Goal: Task Accomplishment & Management: Complete application form

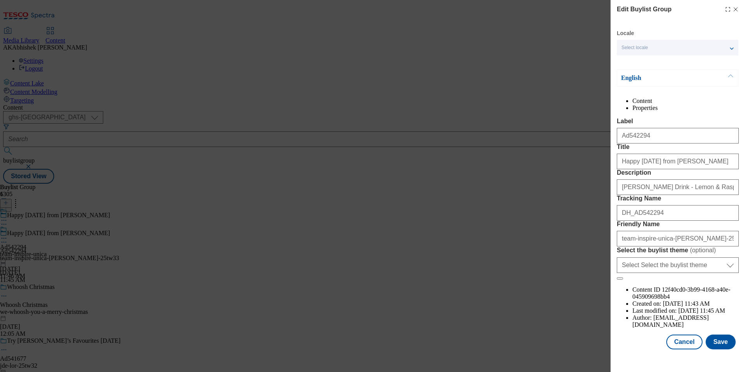
select select "ghs-[GEOGRAPHIC_DATA]"
drag, startPoint x: 0, startPoint y: 0, endPoint x: 681, endPoint y: 355, distance: 768.1
click at [681, 349] on button "Cancel" at bounding box center [685, 341] width 36 height 15
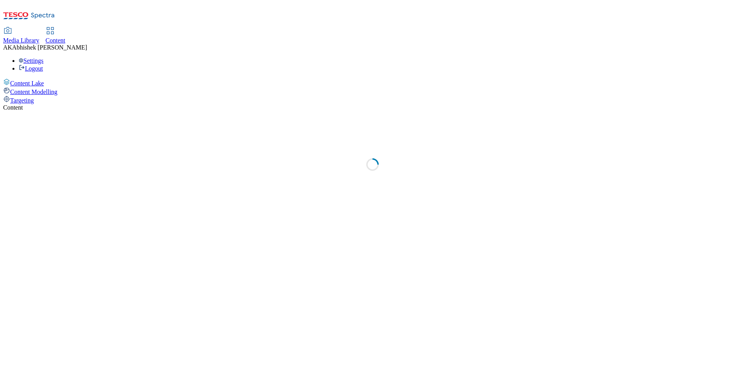
select select "ghs-[GEOGRAPHIC_DATA]"
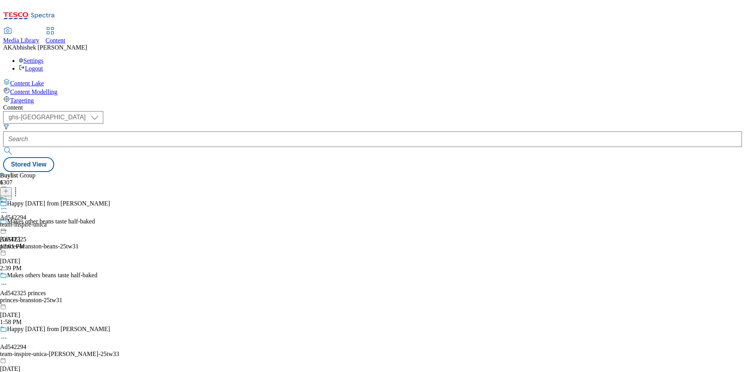
click at [9, 192] on icon at bounding box center [5, 194] width 5 height 5
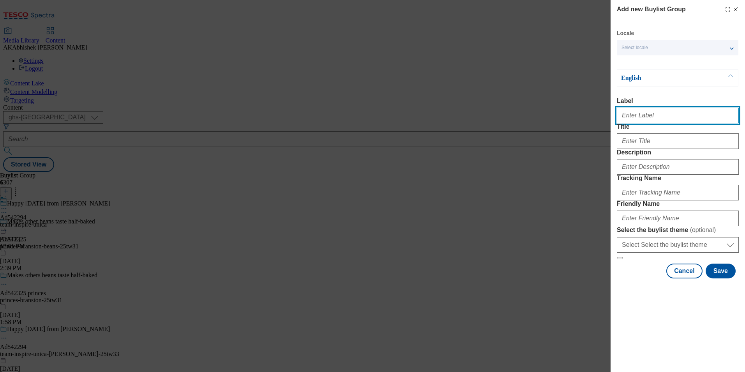
click at [648, 118] on input "Label" at bounding box center [678, 116] width 122 height 16
paste input "Modal"
paste input "542005"
type input "Ad542005"
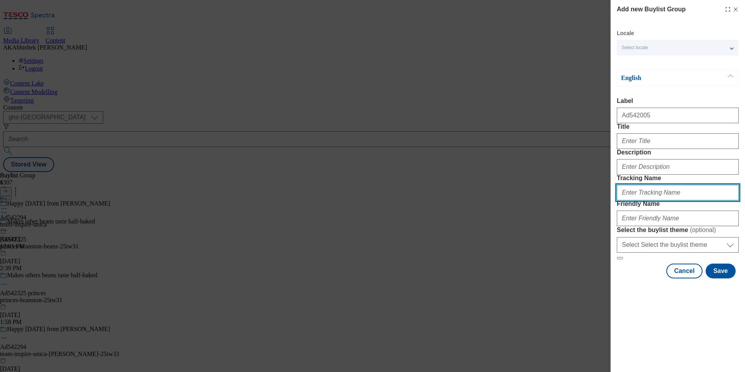
click at [639, 200] on input "Tracking Name" at bounding box center [678, 193] width 122 height 16
paste input "542005"
type input "DH_AD542005"
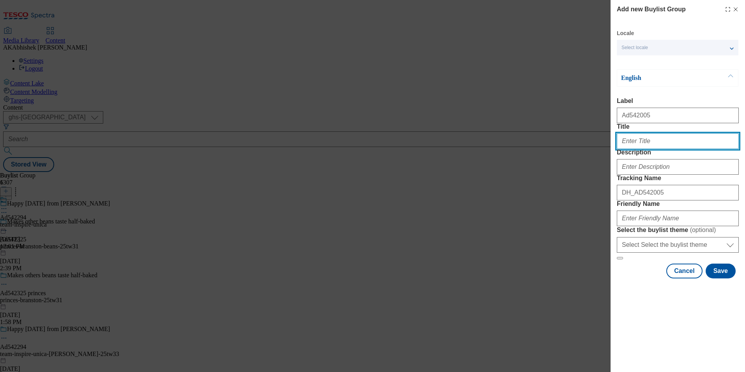
click at [651, 149] on input "Title" at bounding box center [678, 141] width 122 height 16
paste input "OUR SCIENCE IS WORTH IT."
type input "OUR SCIENCE IS WORTH IT."
paste input "Our science is worth it."
type input "Our science is worth it"
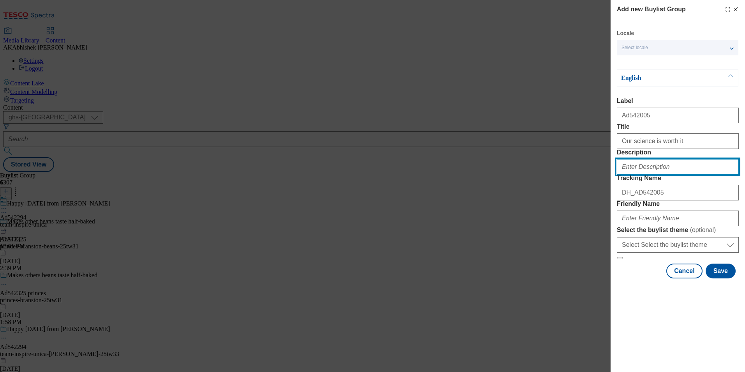
click at [664, 175] on input "Description" at bounding box center [678, 167] width 122 height 16
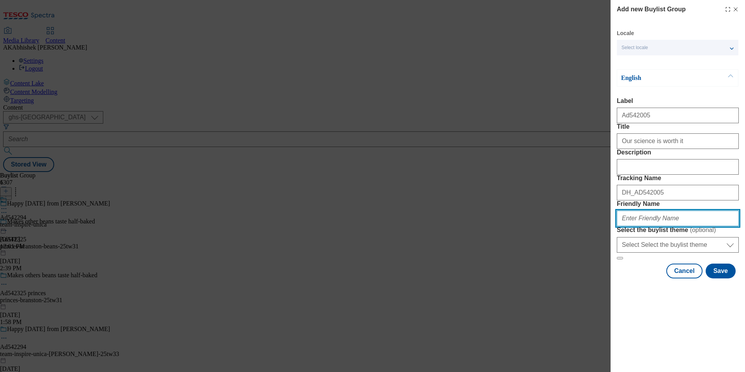
click at [670, 226] on input "Friendly Name" at bounding box center [678, 219] width 122 height 16
paste input "Our science is worth it."
paste input "LOreal"
type input "loreal-haircare-range-25tw30"
drag, startPoint x: 693, startPoint y: 273, endPoint x: 585, endPoint y: 280, distance: 108.2
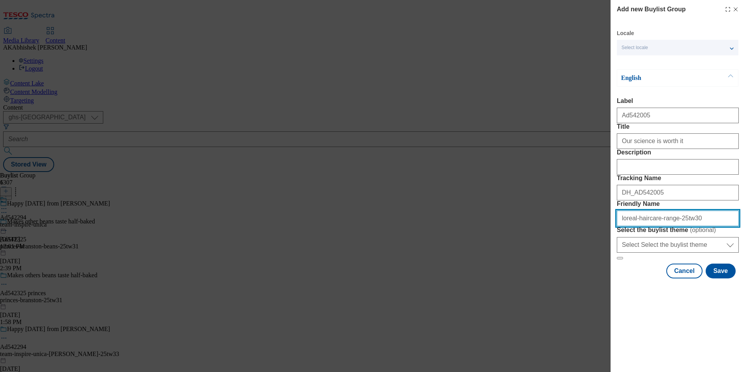
click at [585, 280] on div "Add new Buylist Group Locale Select locale English Welsh English Label Ad542005…" at bounding box center [372, 186] width 745 height 372
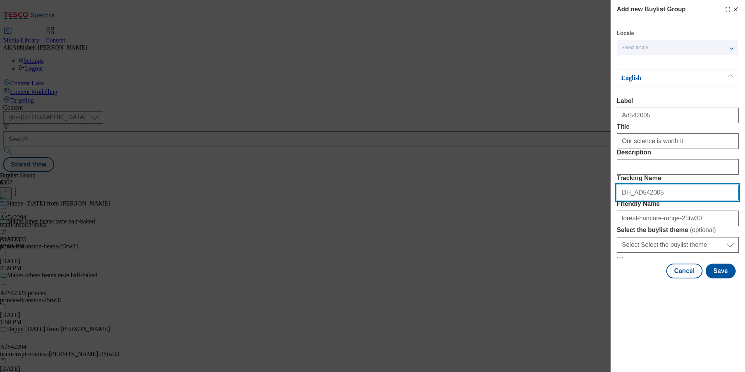
drag, startPoint x: 660, startPoint y: 234, endPoint x: 560, endPoint y: 235, distance: 99.8
click at [560, 235] on div "Add new Buylist Group Locale Select locale English Welsh English Label Ad542005…" at bounding box center [372, 186] width 745 height 372
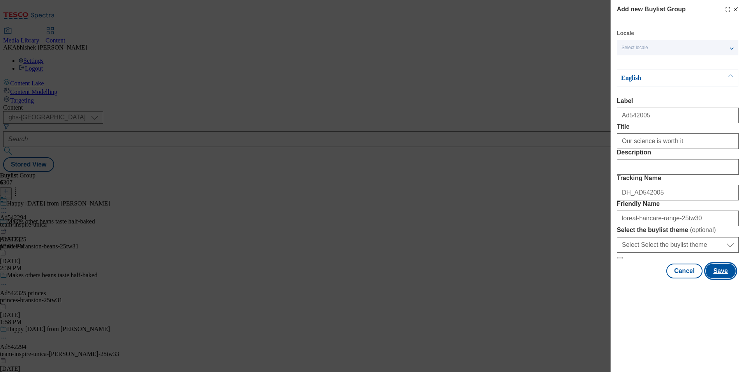
click at [718, 278] on button "Save" at bounding box center [721, 271] width 30 height 15
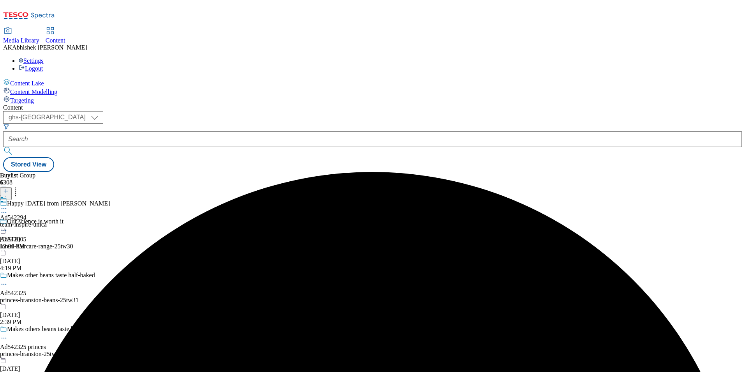
click at [135, 243] on div "loreal-haircare-range-25tw30" at bounding box center [67, 246] width 135 height 7
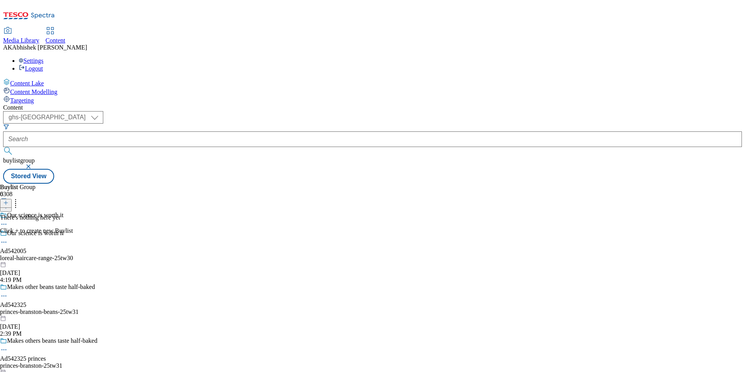
click at [12, 199] on button at bounding box center [6, 203] width 12 height 9
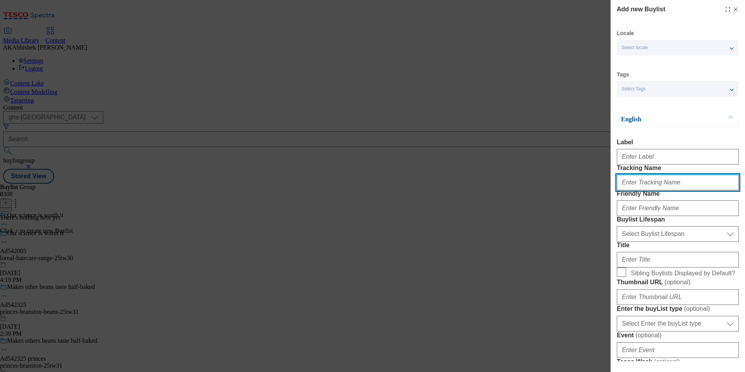
click at [660, 190] on input "Tracking Name" at bounding box center [678, 183] width 122 height 16
paste input "DH_AD542005"
click at [637, 190] on input "DH_AD542005" at bounding box center [678, 183] width 122 height 16
type input "DH_AD542005"
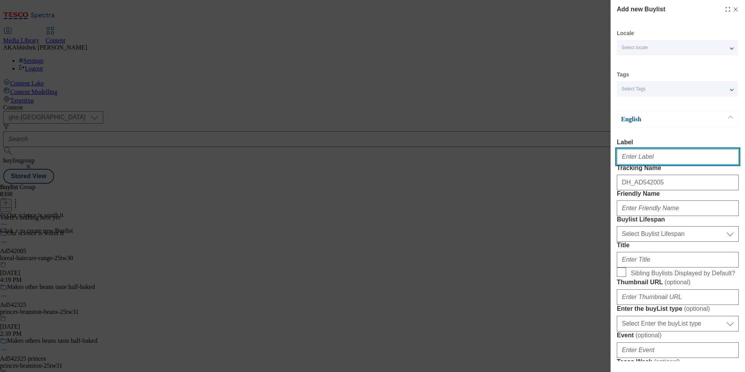
click at [633, 159] on input "Label" at bounding box center [678, 157] width 122 height 16
paste input "542005"
type input "Ad542005"
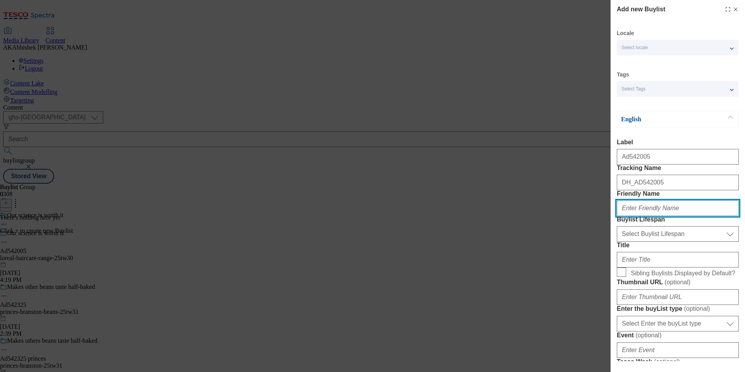
paste input "loreal"
type input "loreal"
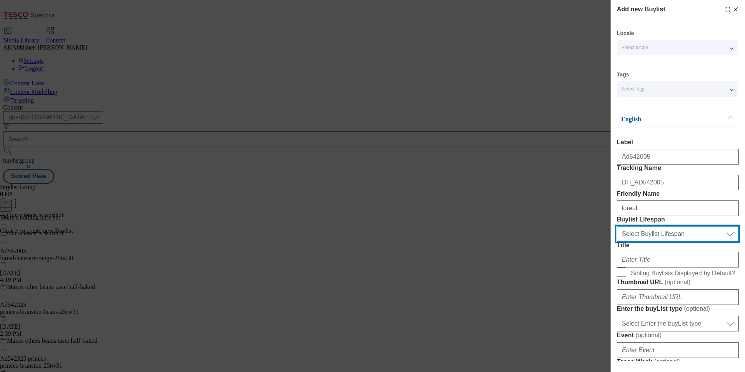
click at [658, 242] on select "Select Buylist Lifespan evergreen seasonal tactical" at bounding box center [678, 234] width 122 height 16
select select "tactical"
click at [617, 242] on select "Select Buylist Lifespan evergreen seasonal tactical" at bounding box center [678, 234] width 122 height 16
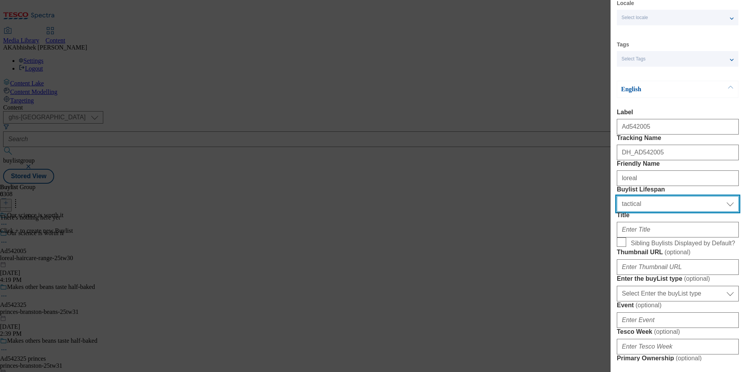
scroll to position [78, 0]
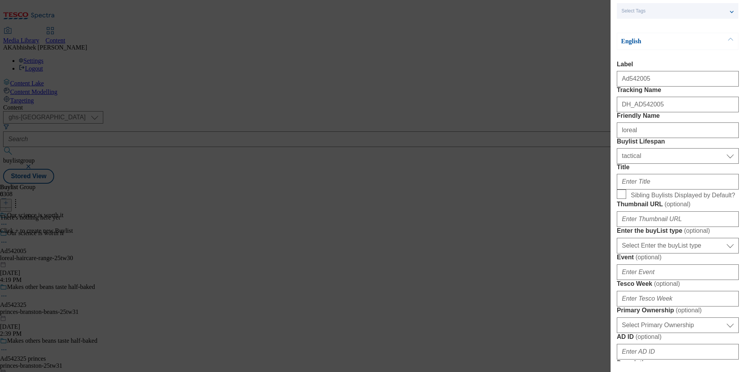
click at [634, 189] on div "Modal" at bounding box center [678, 180] width 122 height 19
click at [646, 189] on input "Title" at bounding box center [678, 182] width 122 height 16
paste input "NO.1 BEAUTY BRAND IN THE WORLD*"
paste input "o.1 beauty brand in the world"
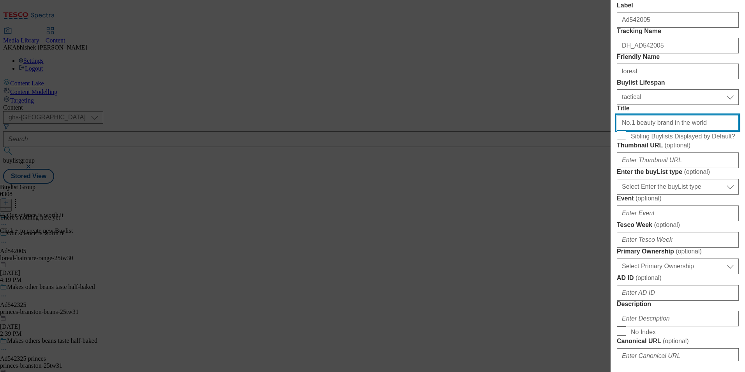
scroll to position [234, 0]
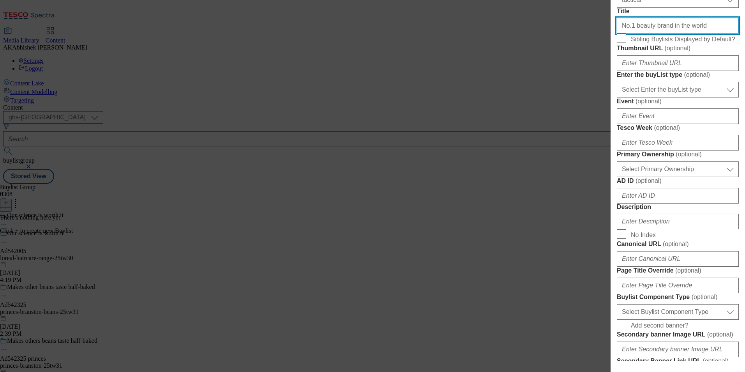
type input "No.1 beauty brand in the world"
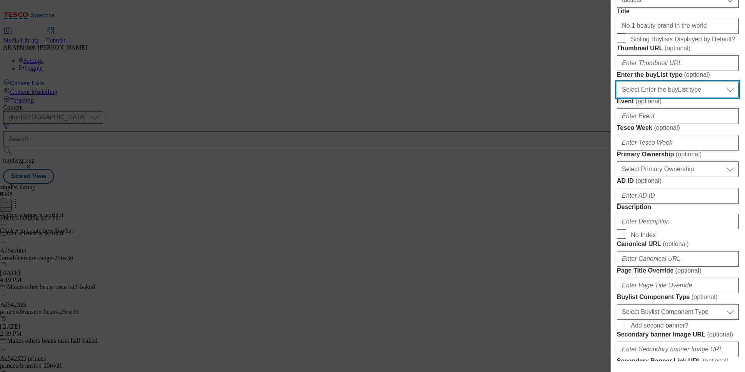
click at [679, 97] on select "Select Enter the buyList type event supplier funded long term >4 weeks supplier…" at bounding box center [678, 90] width 122 height 16
select select "supplier funded short term 1-3 weeks"
click at [617, 97] on select "Select Enter the buyList type event supplier funded long term >4 weeks supplier…" at bounding box center [678, 90] width 122 height 16
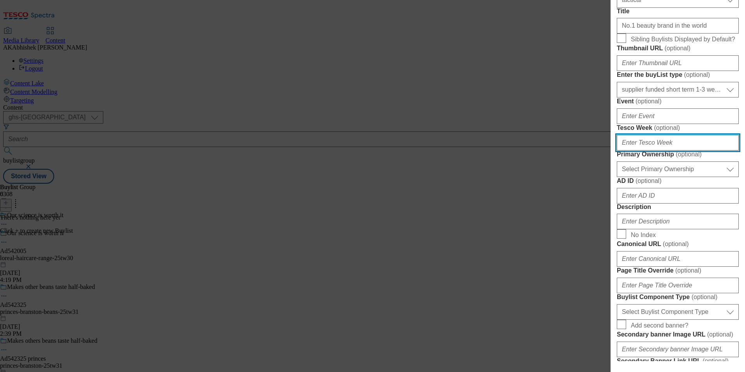
click at [669, 150] on input "Tesco Week ( optional )" at bounding box center [678, 143] width 122 height 16
type input "30"
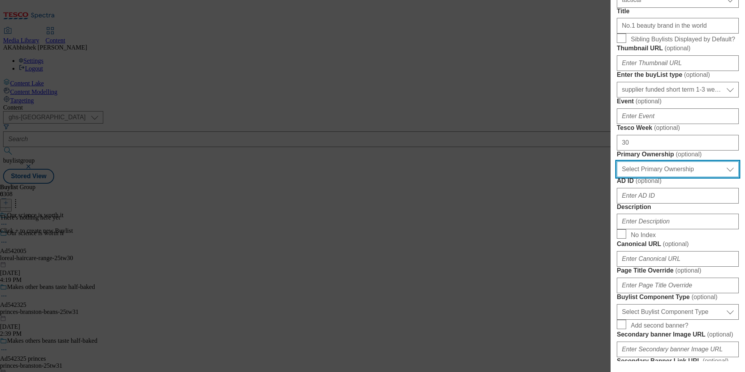
click at [709, 177] on select "Select Primary Ownership tesco dunnhumby" at bounding box center [678, 169] width 122 height 16
select select "dunnhumby"
click at [617, 177] on select "Select Primary Ownership tesco dunnhumby" at bounding box center [678, 169] width 122 height 16
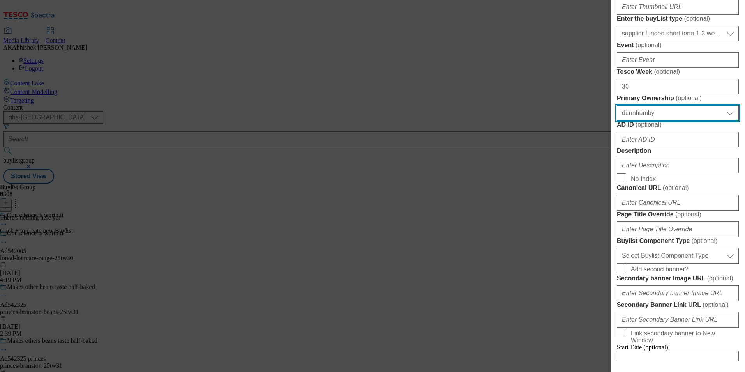
scroll to position [351, 0]
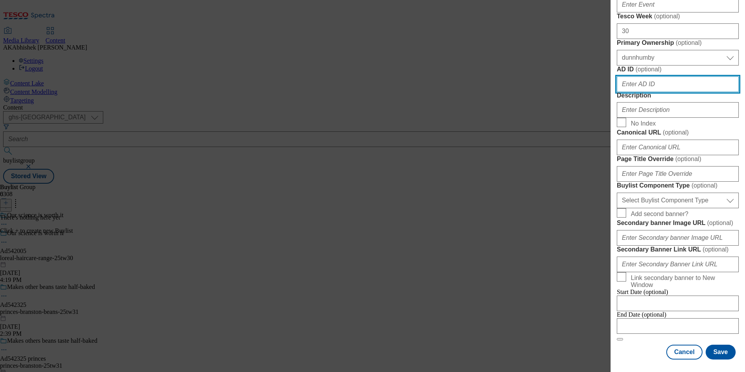
click at [645, 92] on input "AD ID ( optional )" at bounding box center [678, 84] width 122 height 16
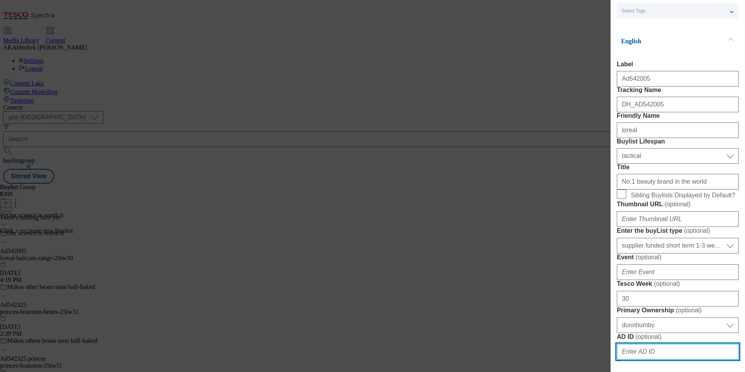
scroll to position [0, 0]
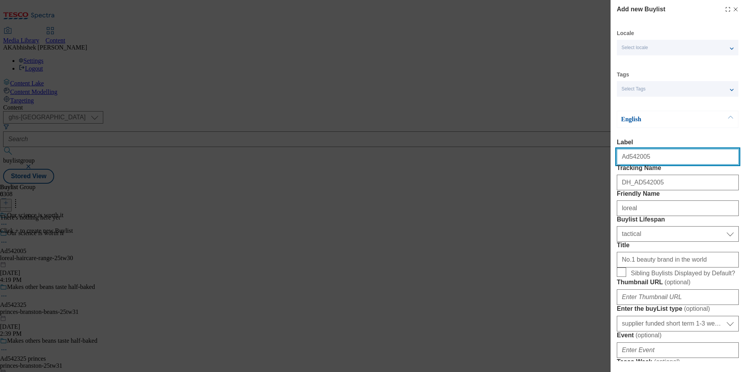
drag, startPoint x: 627, startPoint y: 159, endPoint x: 664, endPoint y: 163, distance: 37.7
click at [655, 160] on input "Ad542005" at bounding box center [678, 157] width 122 height 16
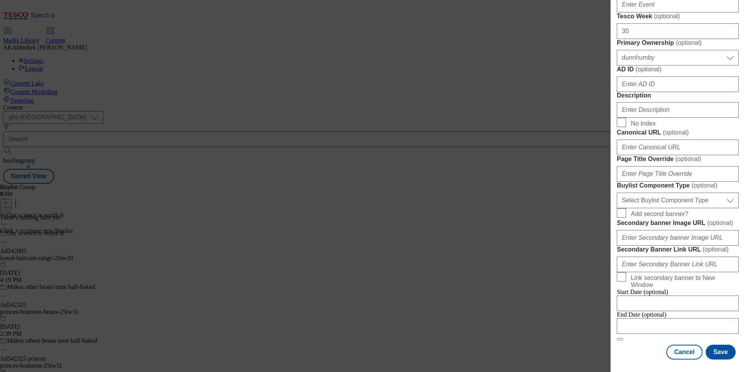
scroll to position [507, 0]
click at [639, 76] on input "AD ID ( optional )" at bounding box center [678, 84] width 122 height 16
paste input "542005"
type input "542005"
click at [660, 110] on input "Description" at bounding box center [678, 110] width 122 height 16
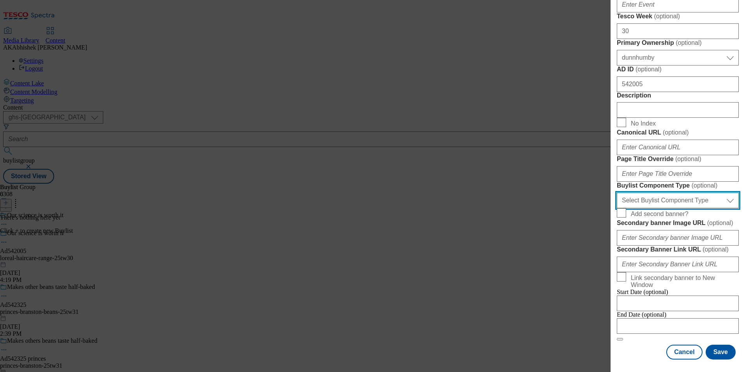
click at [673, 208] on select "Select Buylist Component Type Banner Competition Header Meal" at bounding box center [678, 201] width 122 height 16
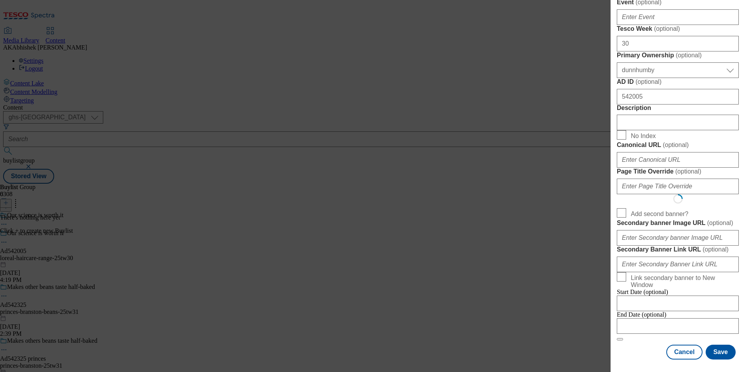
select select "Banner"
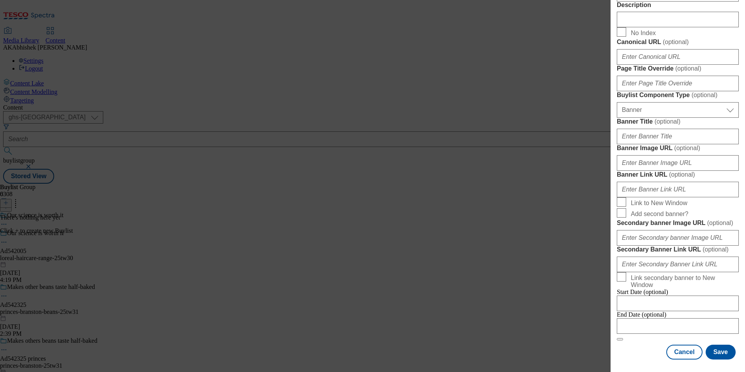
scroll to position [769, 0]
click at [693, 318] on input "Modal" at bounding box center [678, 326] width 122 height 16
select select "2025"
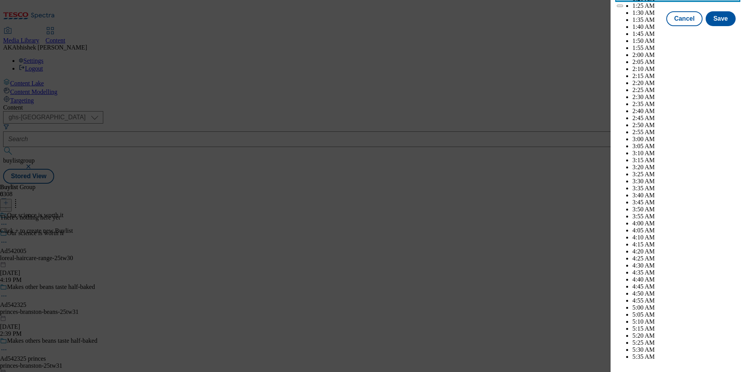
scroll to position [2822, 0]
select select "December"
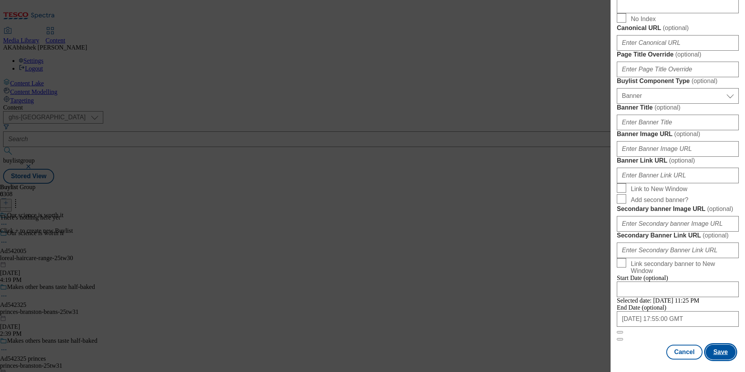
click at [720, 356] on button "Save" at bounding box center [721, 352] width 30 height 15
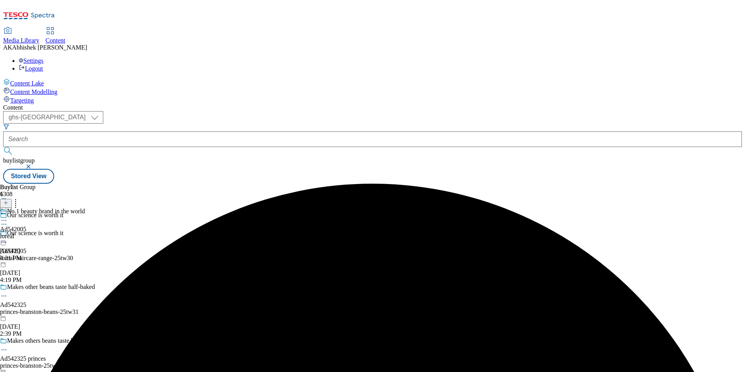
click at [85, 233] on div "loreal" at bounding box center [42, 236] width 85 height 7
click at [9, 200] on icon at bounding box center [5, 202] width 5 height 5
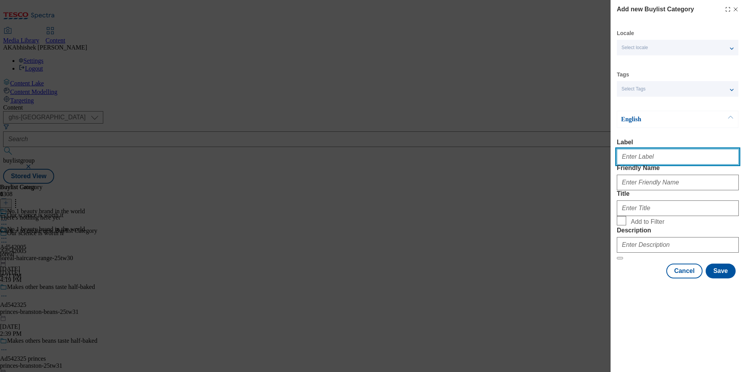
click at [658, 157] on input "Label" at bounding box center [678, 157] width 122 height 16
paste input "542005"
type input "Ad542005"
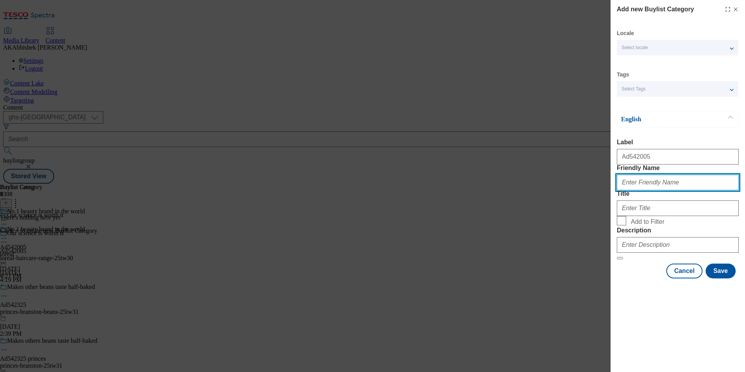
paste input "loreal-haircare-range"
type input "loreal-haircare-range"
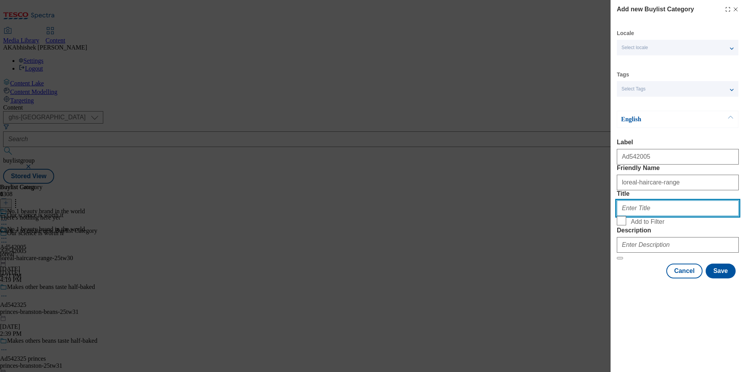
click at [648, 216] on input "Title" at bounding box center [678, 208] width 122 height 16
paste input "L'Oreal"
type input "L'Oreal"
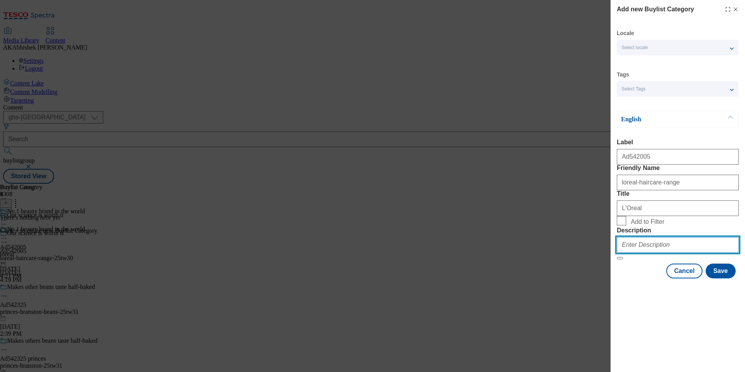
click at [650, 253] on input "Description" at bounding box center [678, 245] width 122 height 16
click at [743, 280] on div "Add new Buylist Category Locale Select locale English Welsh Tags Select Tags fn…" at bounding box center [678, 140] width 134 height 280
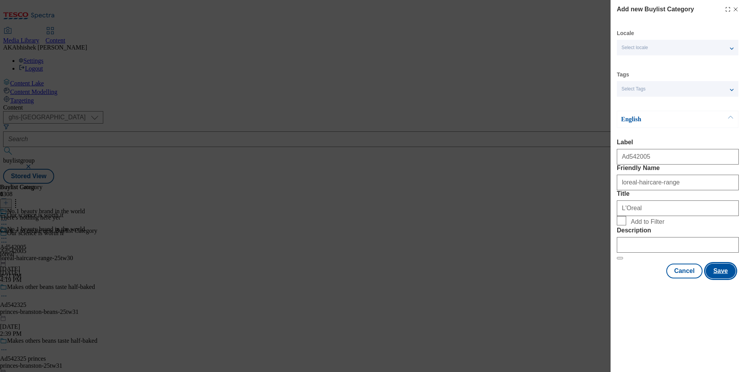
click at [721, 278] on button "Save" at bounding box center [721, 271] width 30 height 15
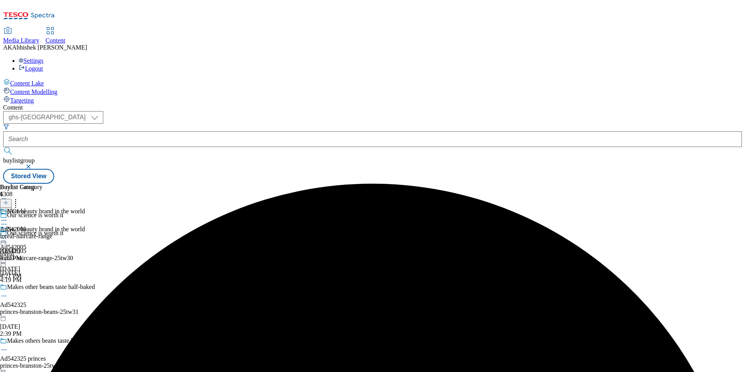
click at [52, 233] on div "loreal-haircare-range" at bounding box center [26, 236] width 52 height 7
click at [9, 200] on icon at bounding box center [5, 202] width 5 height 5
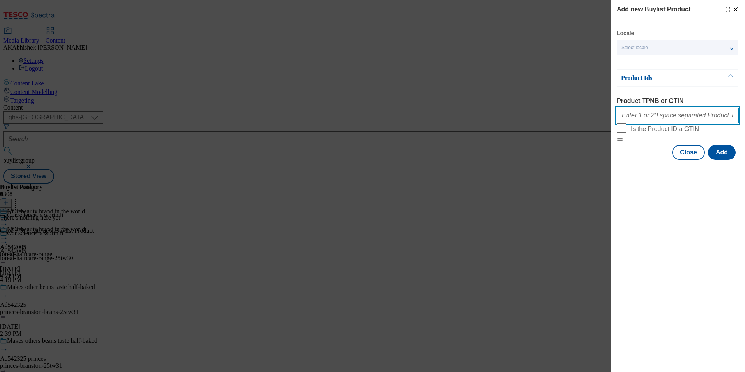
click at [635, 120] on input "Product TPNB or GTIN" at bounding box center [678, 116] width 122 height 16
paste input "50914162 96232852 80644406 72316842"
type input "50914162 96232852 80644406 72316842"
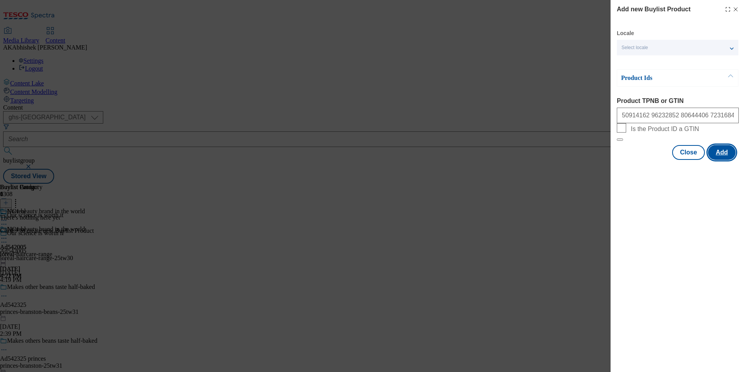
click at [726, 160] on button "Add" at bounding box center [722, 152] width 28 height 15
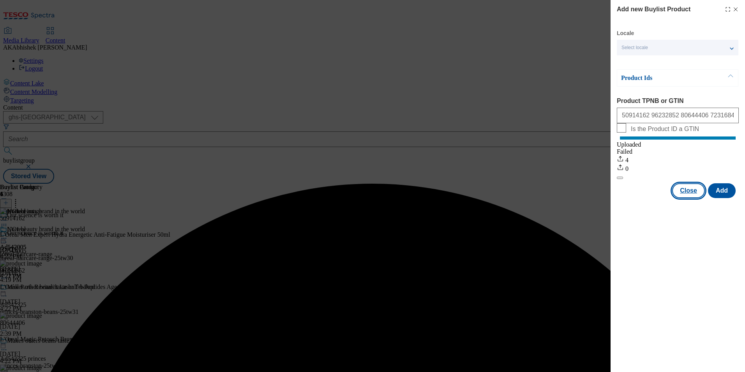
click at [692, 198] on button "Close" at bounding box center [688, 190] width 33 height 15
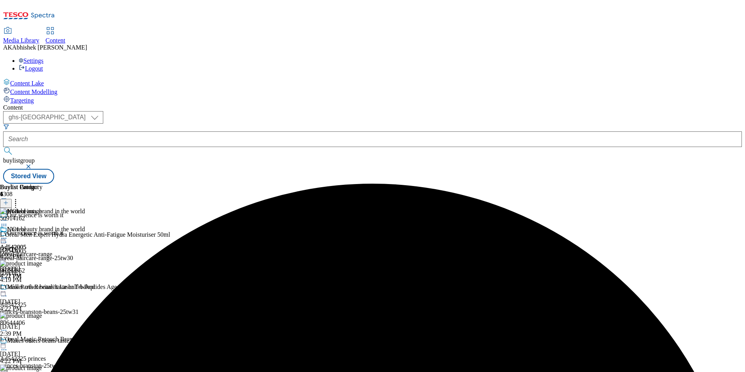
click at [8, 234] on icon at bounding box center [4, 238] width 8 height 8
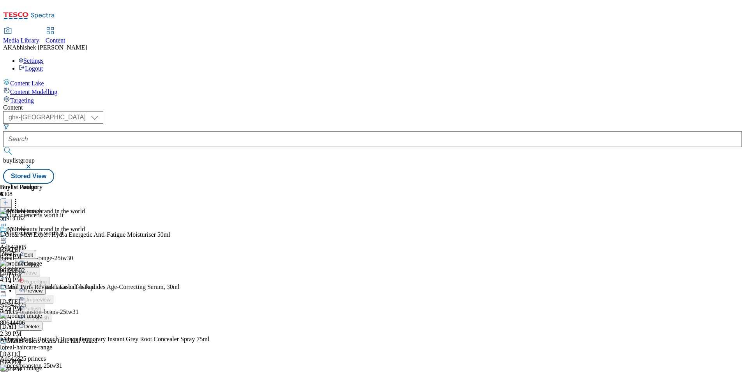
click at [42, 288] on span "Preview" at bounding box center [33, 291] width 18 height 6
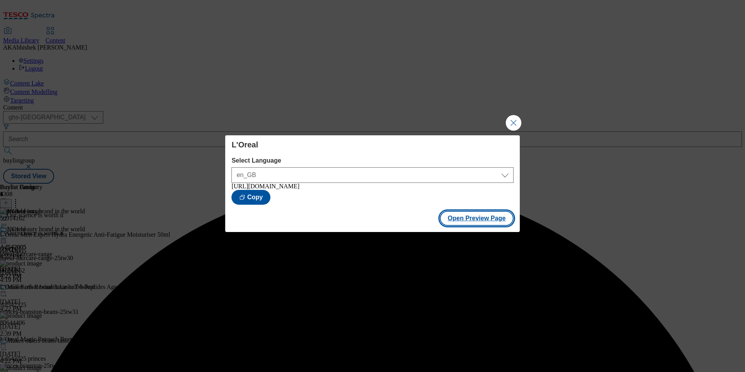
click at [452, 222] on button "Open Preview Page" at bounding box center [477, 218] width 74 height 15
click at [515, 123] on button "Close Modal" at bounding box center [514, 123] width 16 height 16
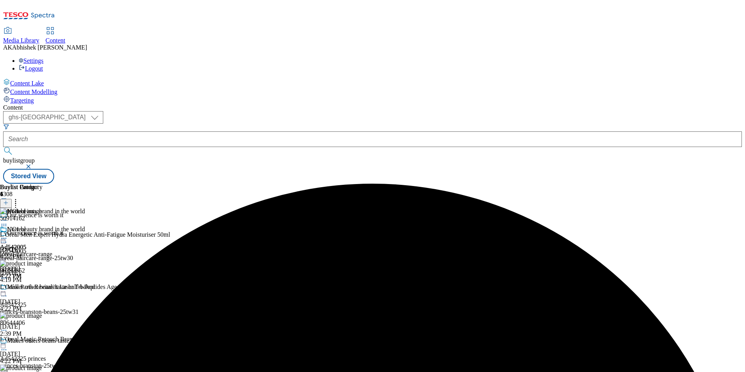
click at [8, 234] on icon at bounding box center [4, 238] width 8 height 8
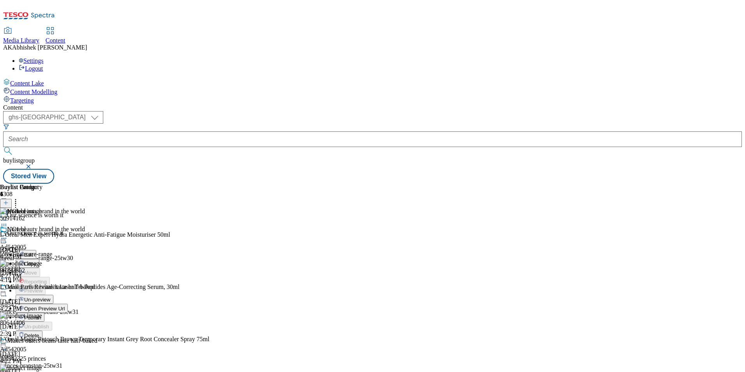
click at [8, 238] on icon at bounding box center [4, 242] width 8 height 8
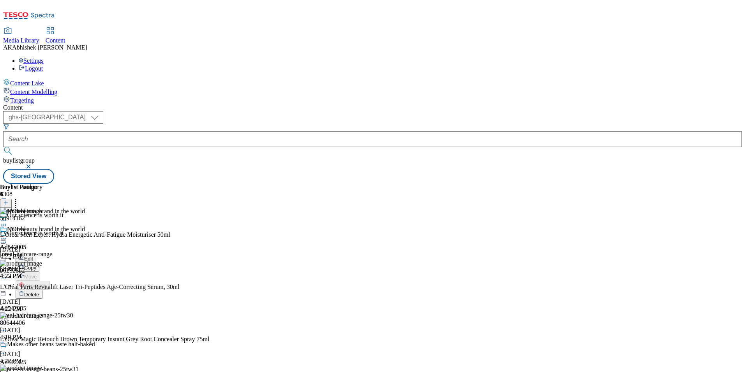
click at [33, 256] on span "Edit" at bounding box center [28, 259] width 9 height 6
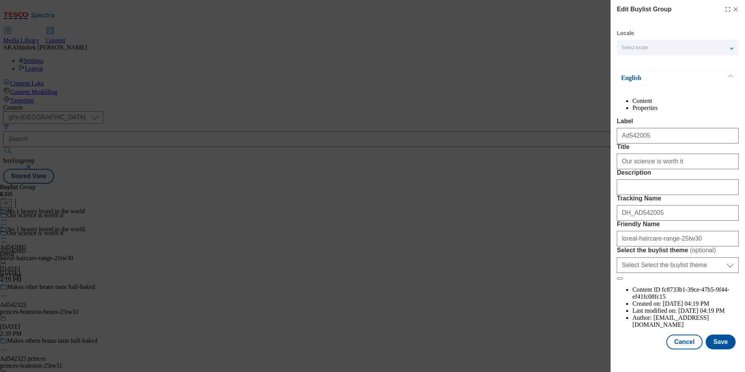
click at [651, 195] on div "Modal" at bounding box center [678, 185] width 122 height 19
click at [651, 195] on input "Description" at bounding box center [678, 187] width 122 height 16
paste input "L’Oreal Men Expert Hydra Energetic Anti Fatigue Moisturiser 50Ml"
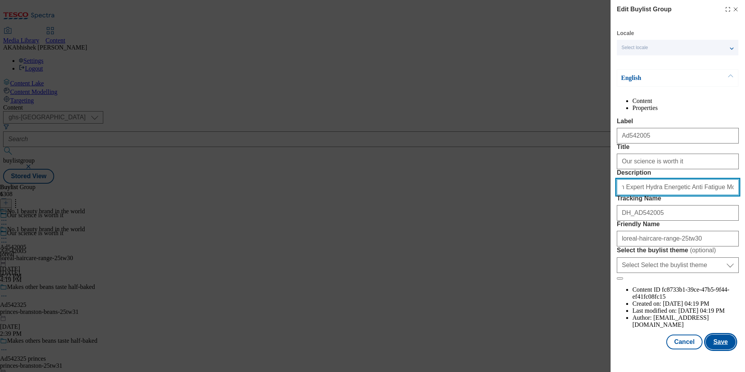
type input "L’Oreal Men Expert Hydra Energetic Anti Fatigue Moisturiser 50Ml"
click at [718, 348] on button "Save" at bounding box center [721, 341] width 30 height 15
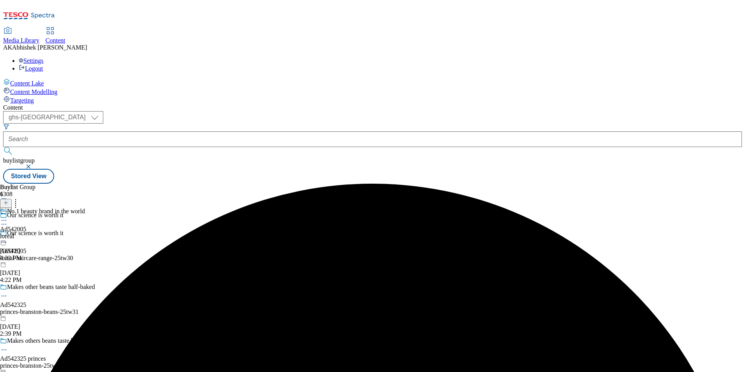
click at [8, 216] on icon at bounding box center [4, 220] width 8 height 8
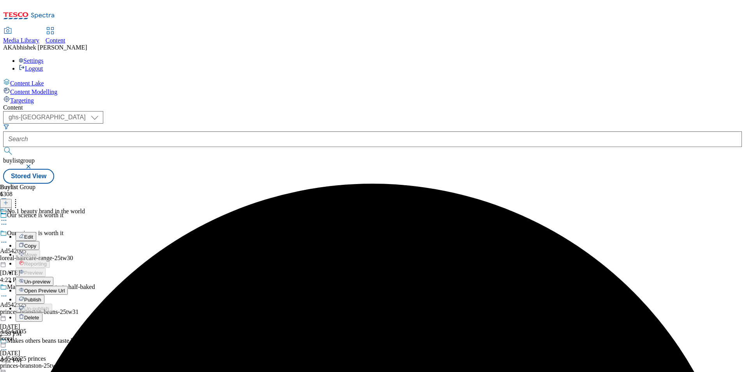
click at [33, 234] on span "Edit" at bounding box center [28, 237] width 9 height 6
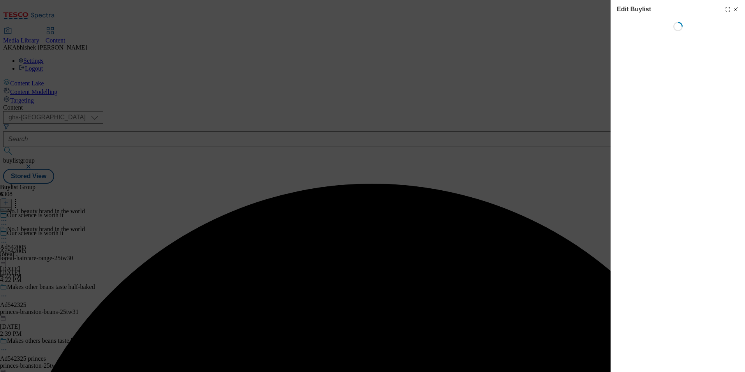
select select "tactical"
select select "supplier funded short term 1-3 weeks"
select select "dunnhumby"
select select "Banner"
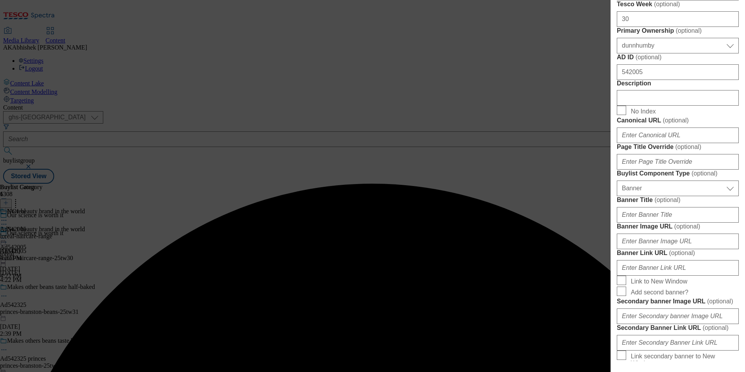
scroll to position [429, 0]
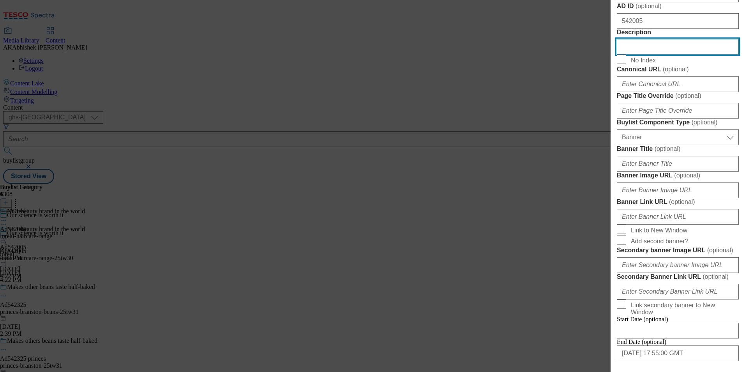
click at [646, 55] on input "Description" at bounding box center [678, 47] width 122 height 16
paste input "L’Oreal Men Expert Hydra Energetic Anti Fatigue Moisturiser 50Ml"
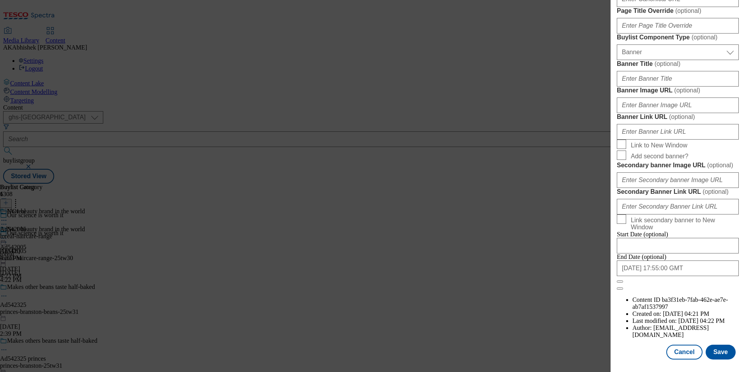
scroll to position [803, 0]
type input "L’Oreal Men Expert Hydra Energetic Anti Fatigue Moisturiser 50Ml"
click at [714, 356] on button "Save" at bounding box center [721, 352] width 30 height 15
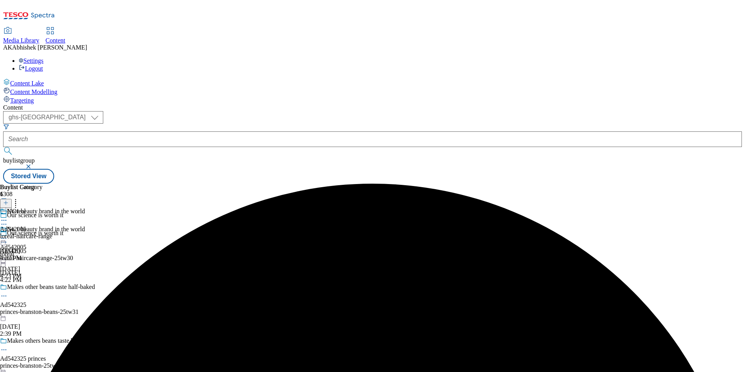
click at [8, 216] on icon at bounding box center [4, 220] width 8 height 8
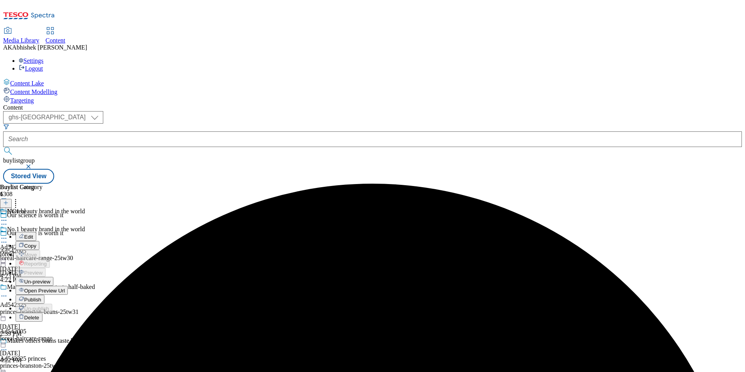
click at [33, 234] on span "Edit" at bounding box center [28, 237] width 9 height 6
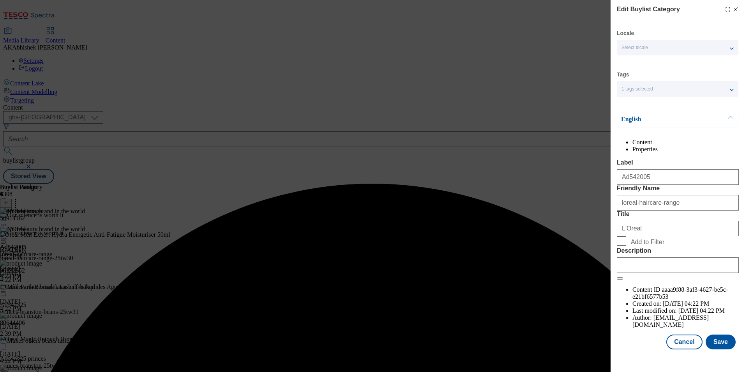
scroll to position [12, 0]
click at [676, 273] on input "Description" at bounding box center [678, 265] width 122 height 16
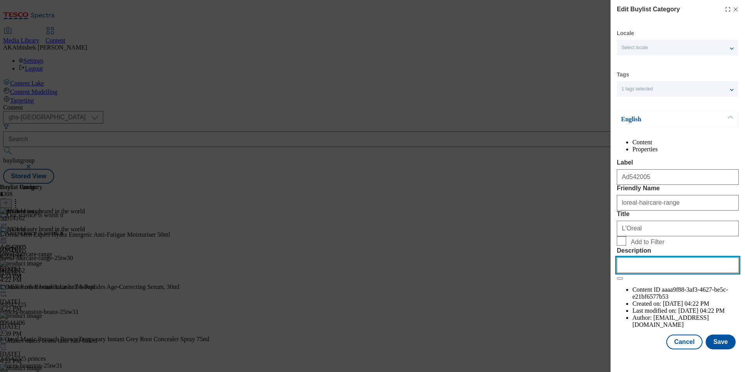
paste input "L’Oreal Men Expert Hydra Energetic Anti Fatigue Moisturiser 50Ml"
type input "L’Oreal Men Expert Hydra Energetic Anti Fatigue Moisturiser 50Ml"
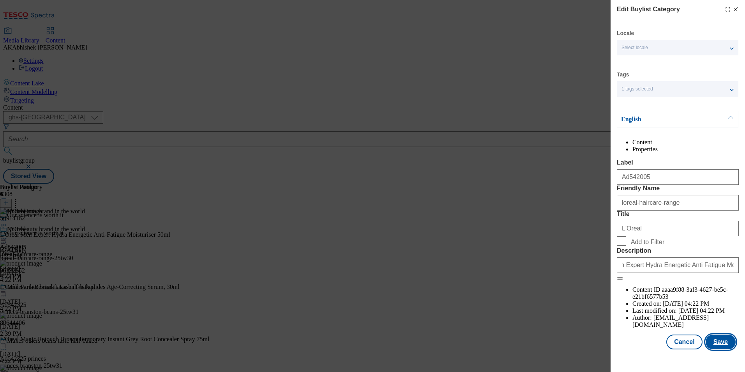
click at [709, 349] on button "Save" at bounding box center [721, 341] width 30 height 15
